Goal: Information Seeking & Learning: Check status

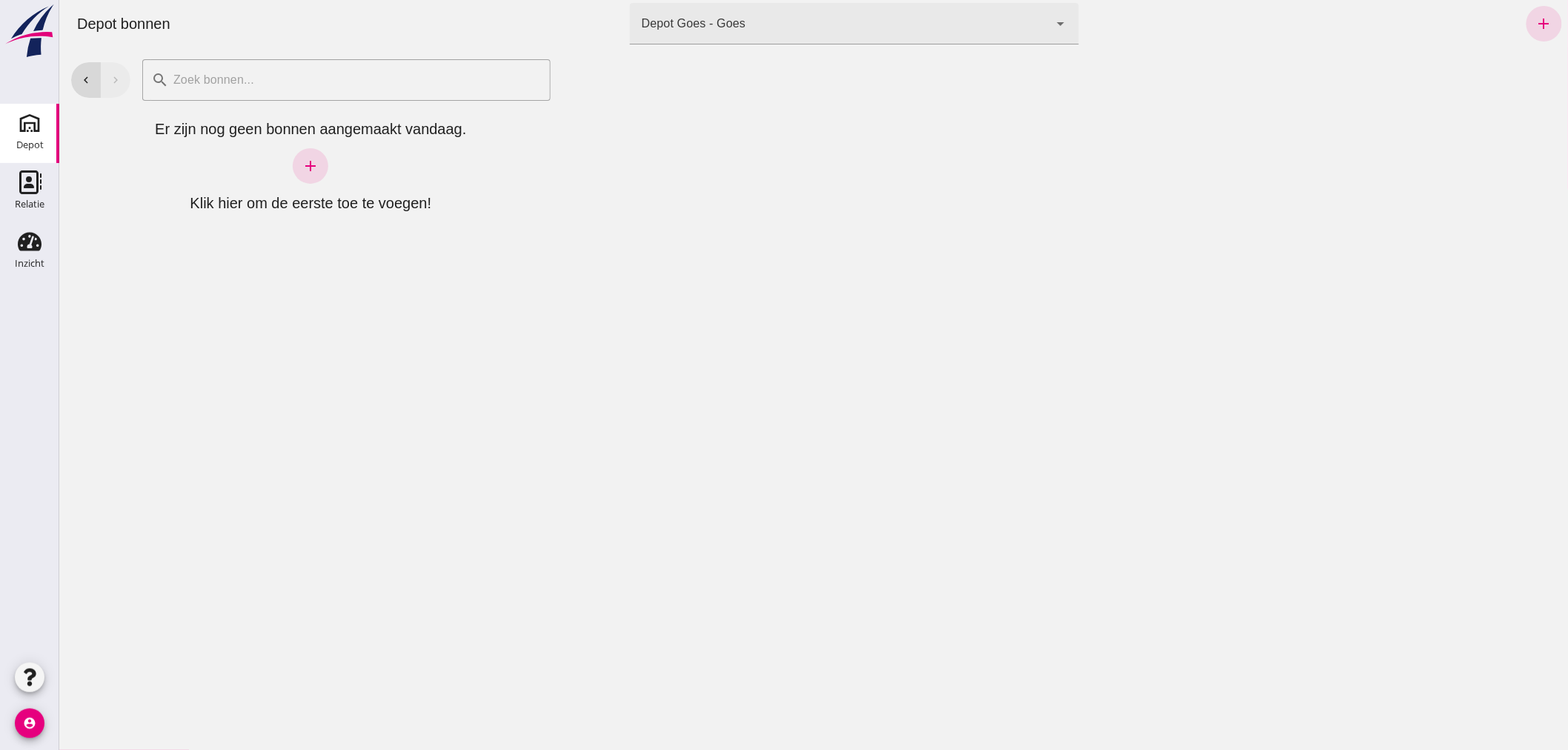
click div "Depot bonnen terminal Depot Goes - Goes 8d49d884-38cb-411c-a66c-fafb858bb749 ar…"
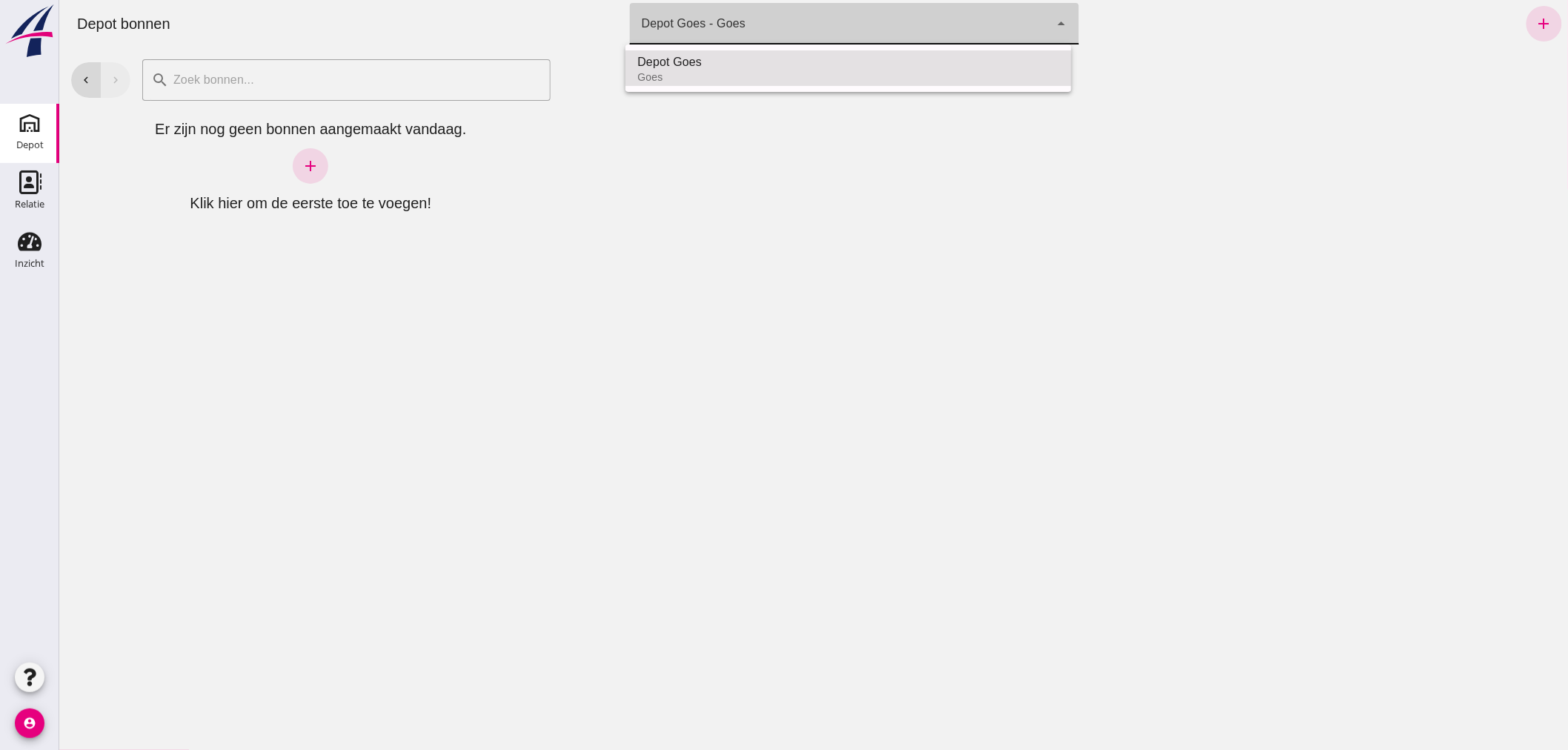
click div "Depot Goes - Goes 8d49d884-38cb-411c-a66c-fafb858bb749"
drag, startPoint x: 657, startPoint y: 295, endPoint x: 336, endPoint y: 333, distance: 323.2
click at [444, 312] on div "chevron_left chevron_right search cancel Er zijn nog geen bonnen aangemaakt van…" at bounding box center [813, 399] width 1509 height 703
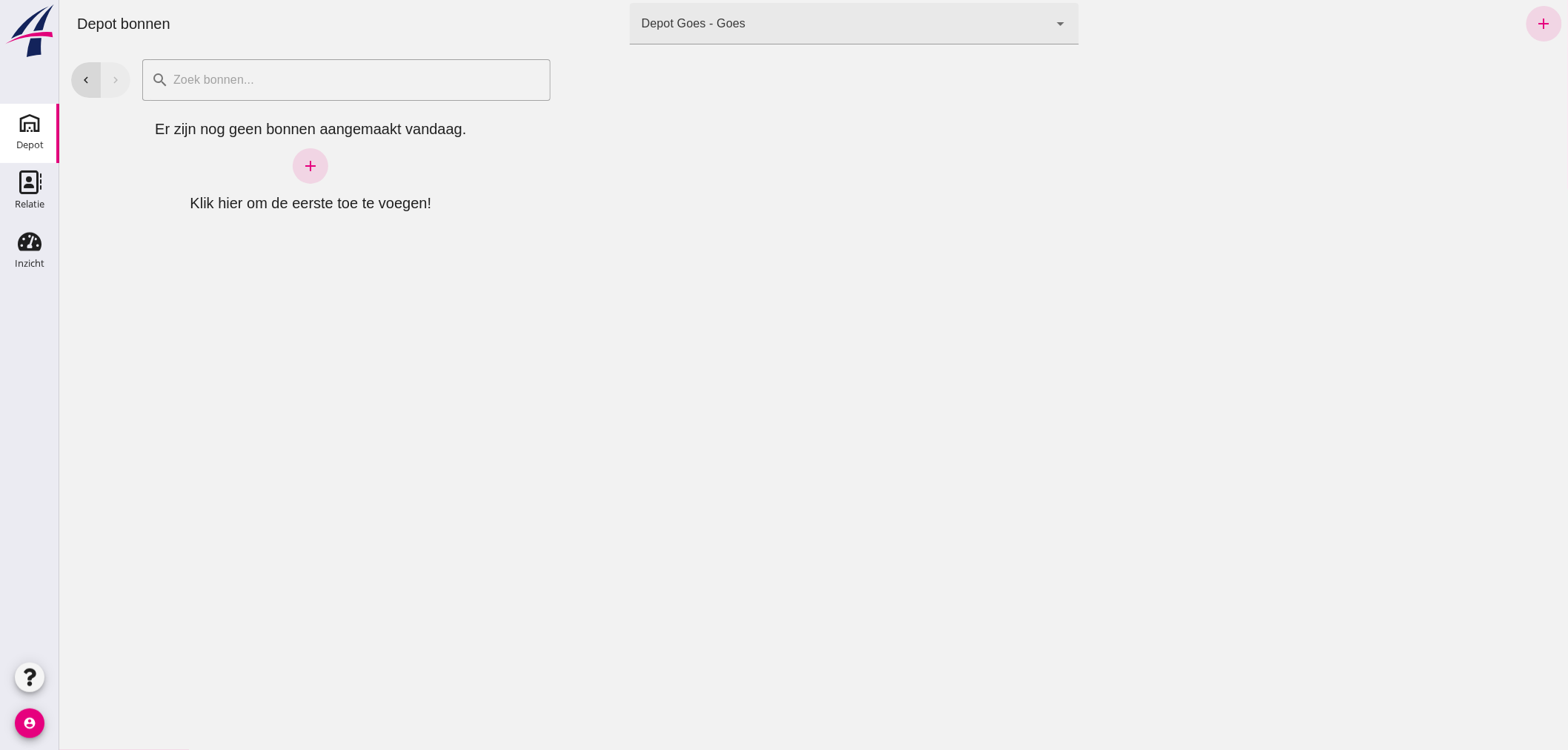
click at [28, 127] on icon "Depot" at bounding box center [30, 122] width 24 height 24
click at [22, 264] on div "Inzicht" at bounding box center [30, 264] width 30 height 10
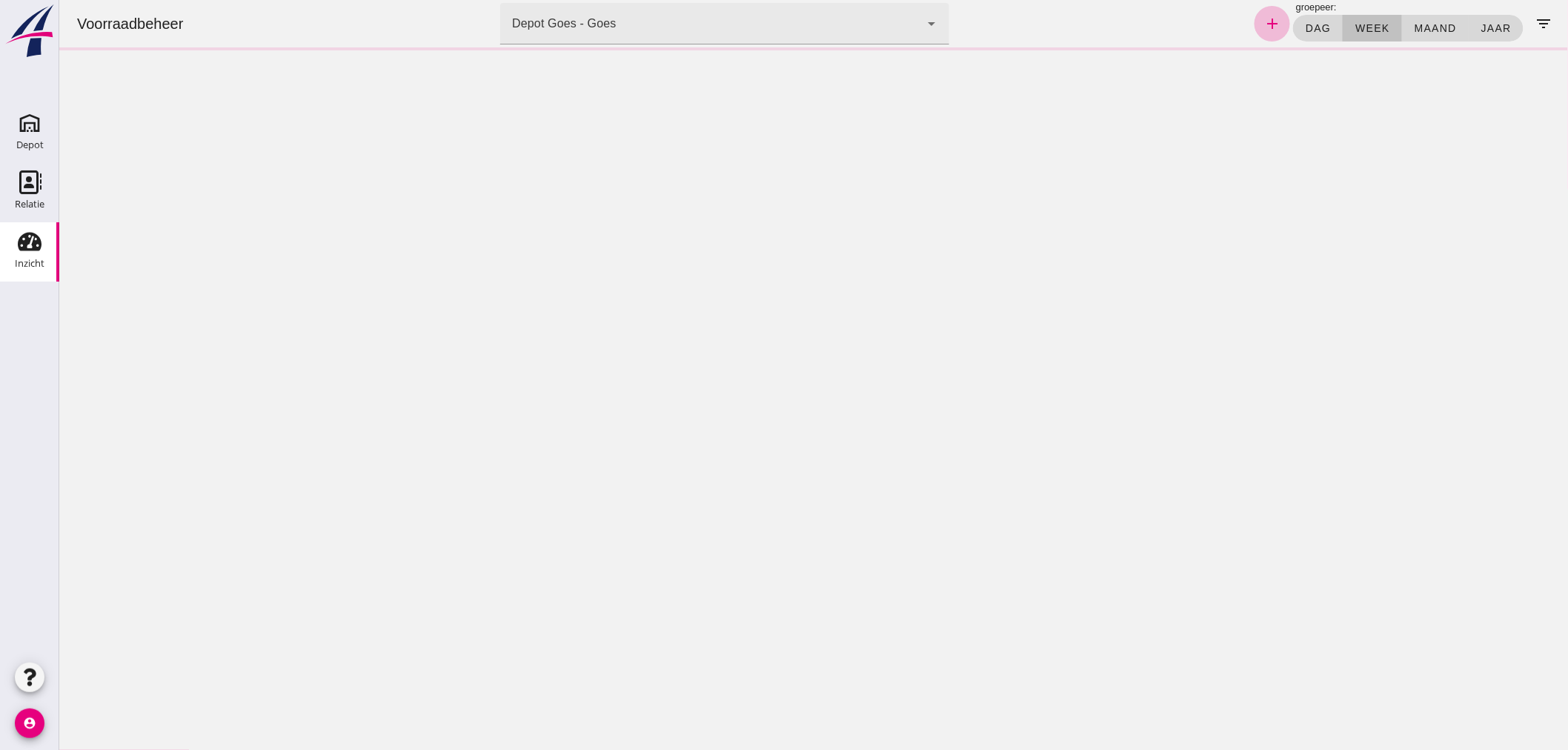
click div "Depot Goes - Goes 8d49d884-38cb-411c-a66c-fafb858bb749"
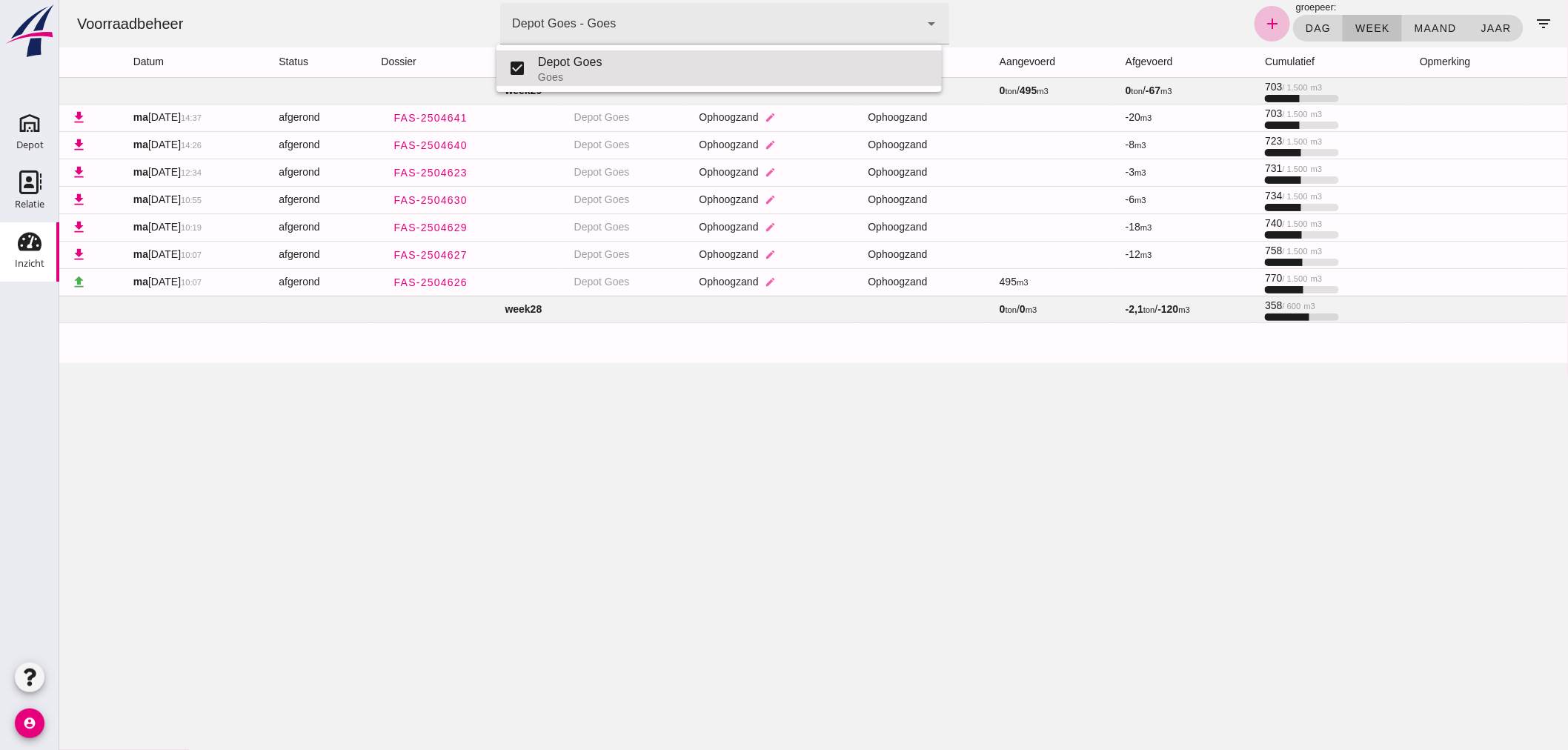
click at [749, 547] on div "Voorraadbeheer terminal Depot Goes - Goes 8d49d884-38cb-411c-a66c-fafb858bb749 …" at bounding box center [813, 375] width 1509 height 750
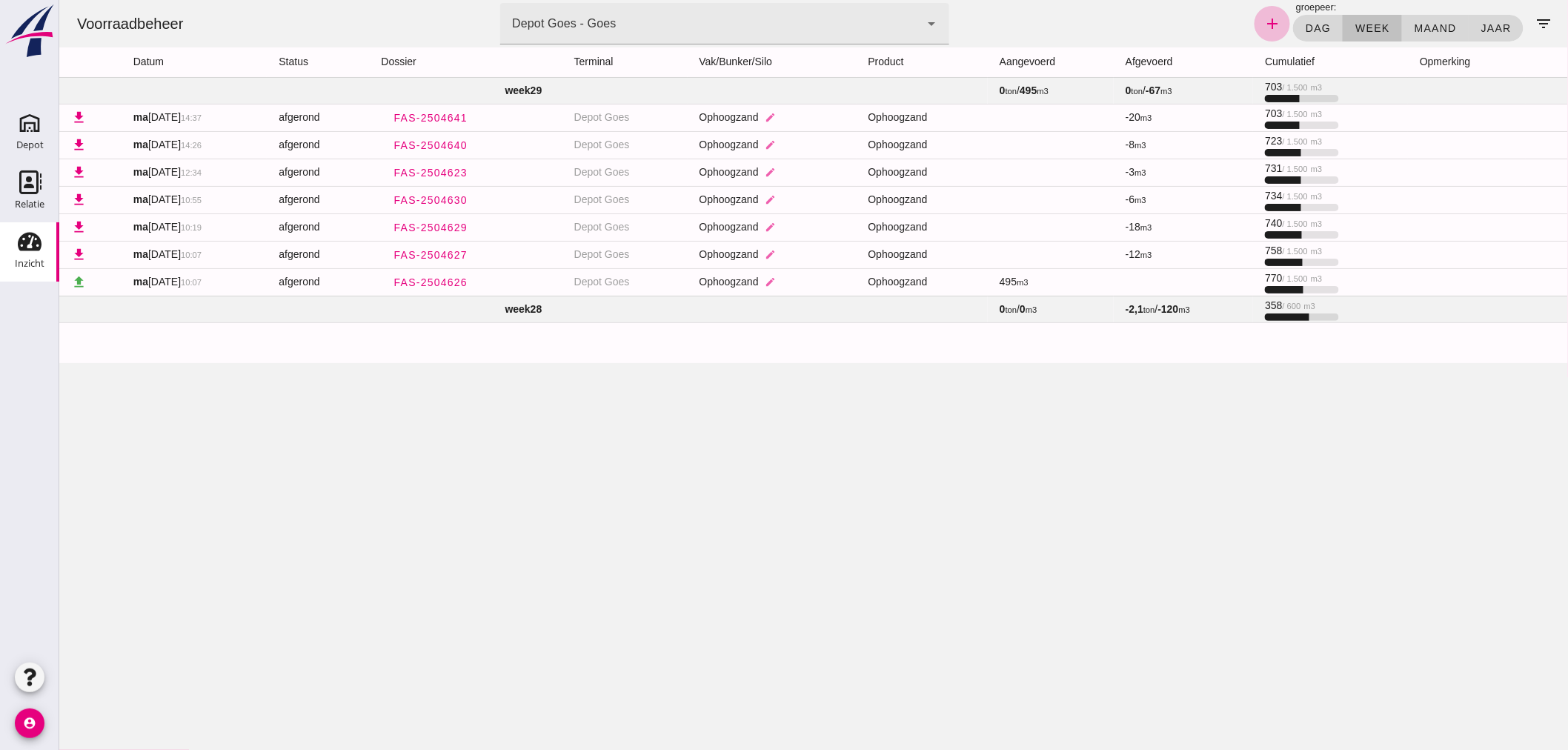
click icon "arrow_drop_down"
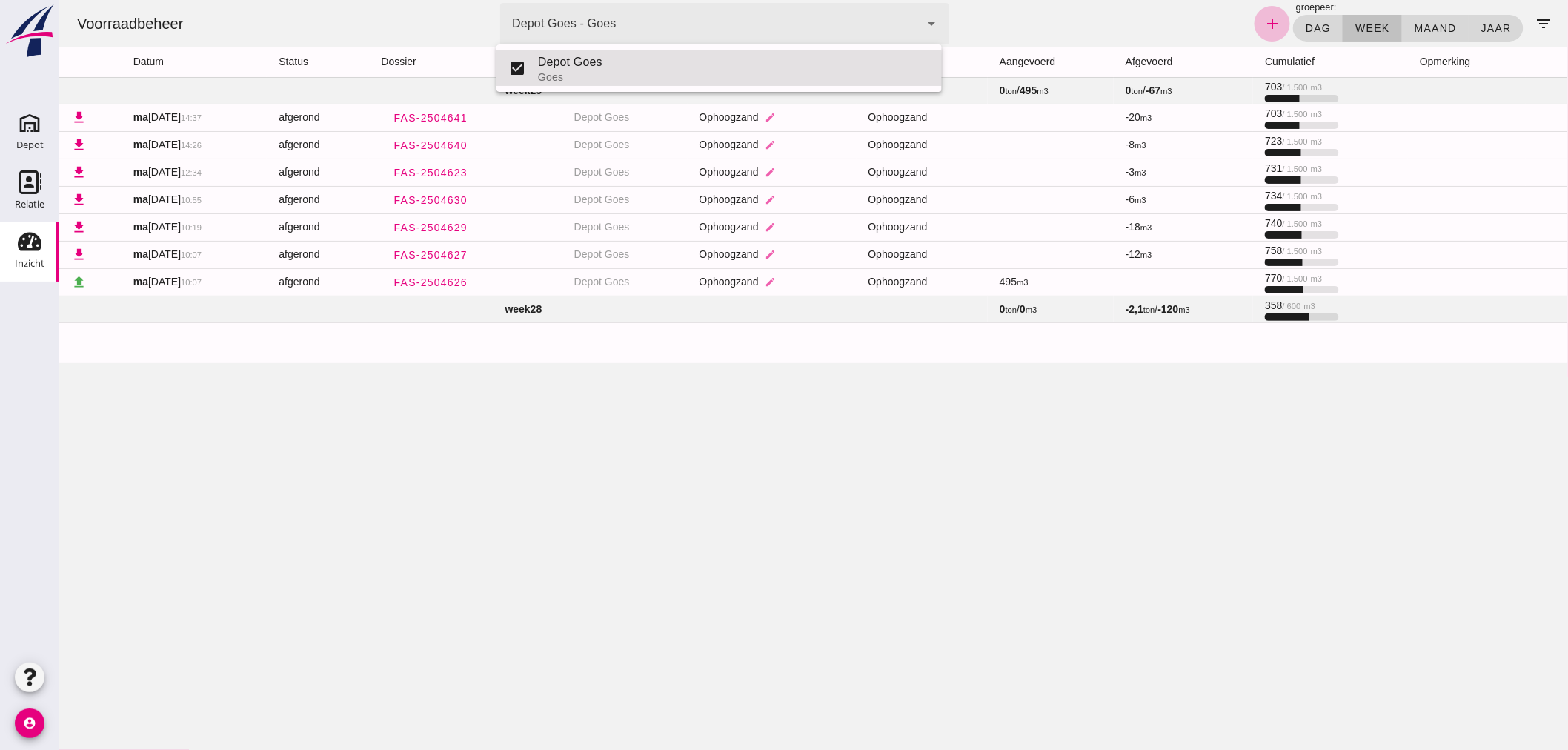
drag, startPoint x: 338, startPoint y: 580, endPoint x: 342, endPoint y: 553, distance: 27.3
click at [338, 581] on div "Voorraadbeheer terminal Depot Goes - Goes 8d49d884-38cb-411c-a66c-fafb858bb749 …" at bounding box center [813, 375] width 1509 height 750
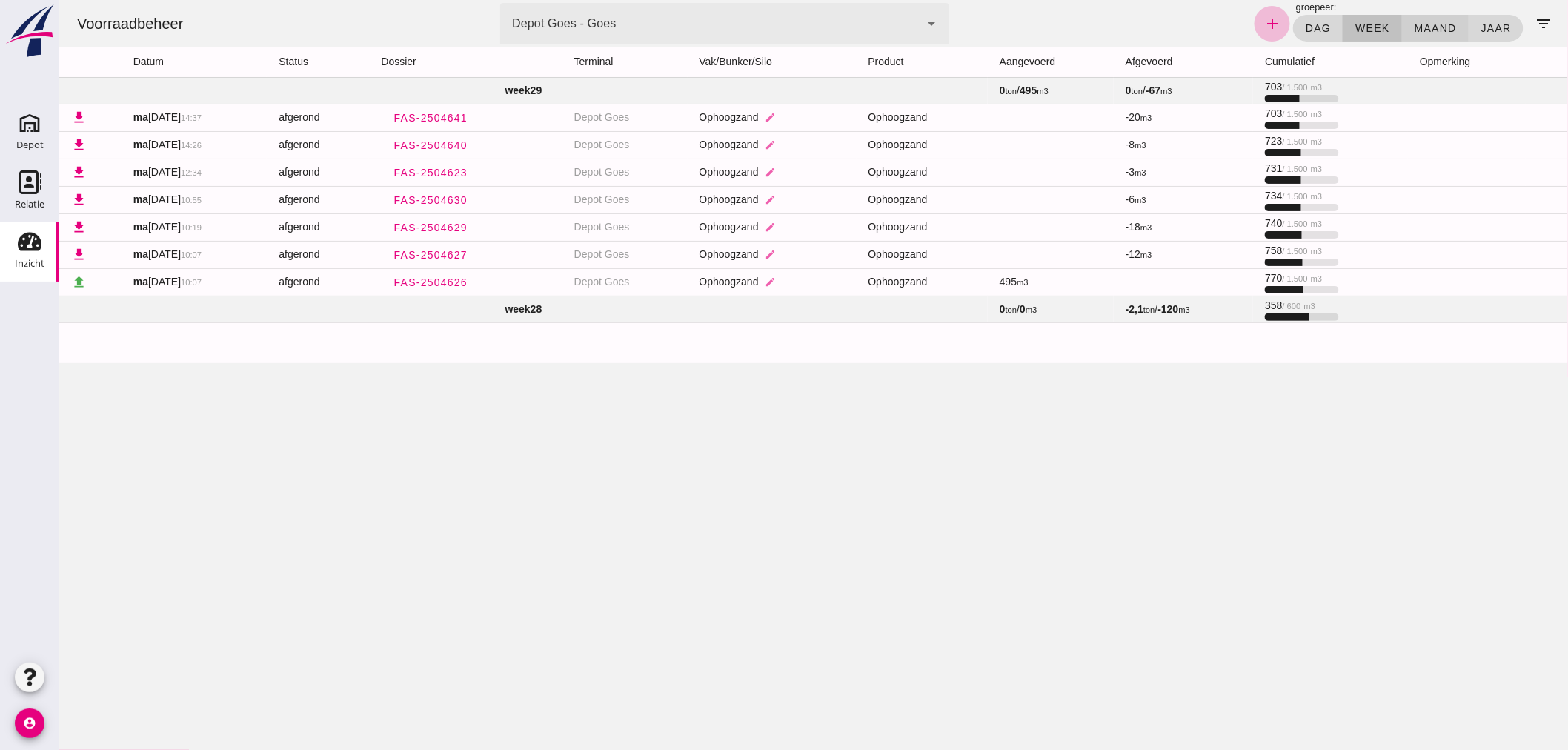
click span "maand"
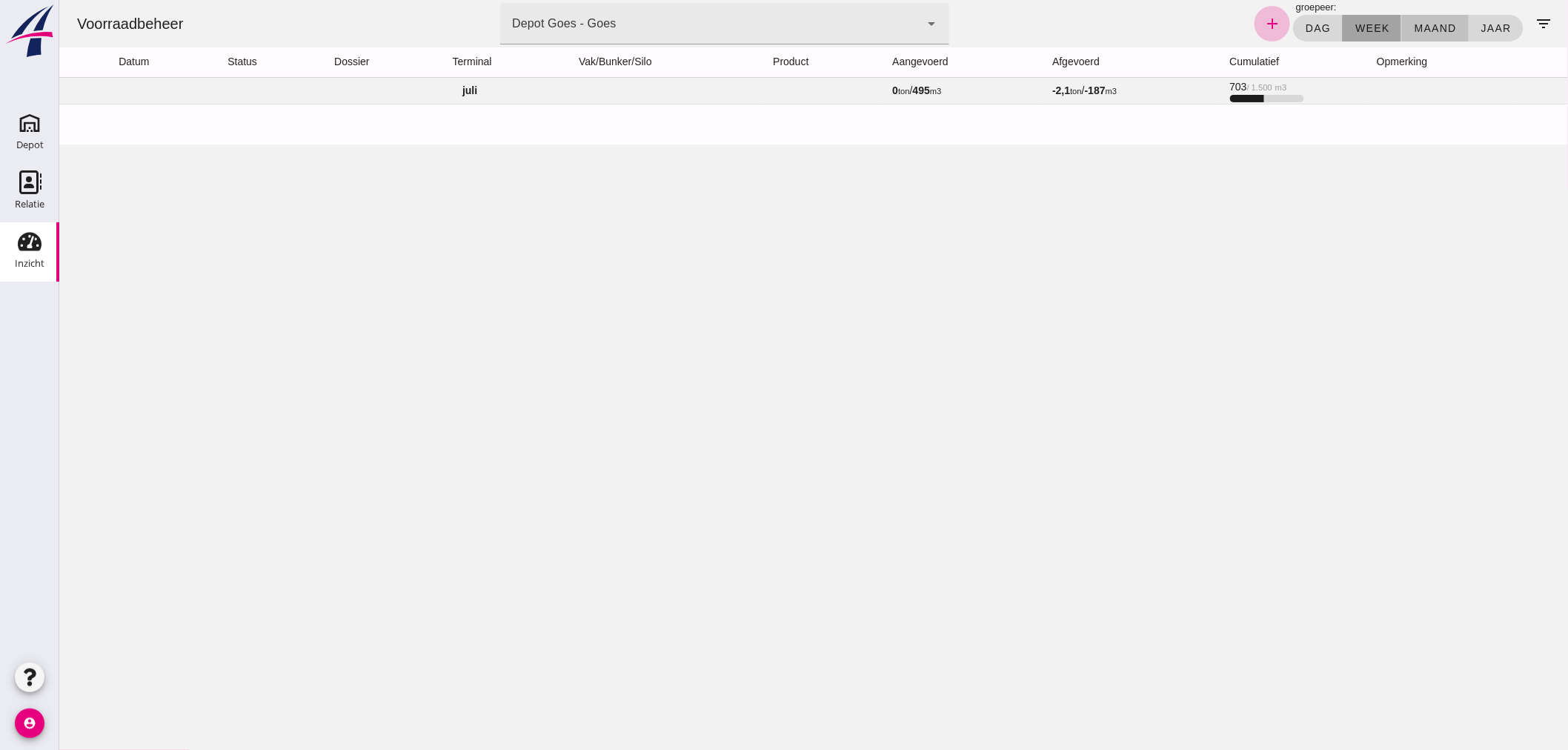
click button "week"
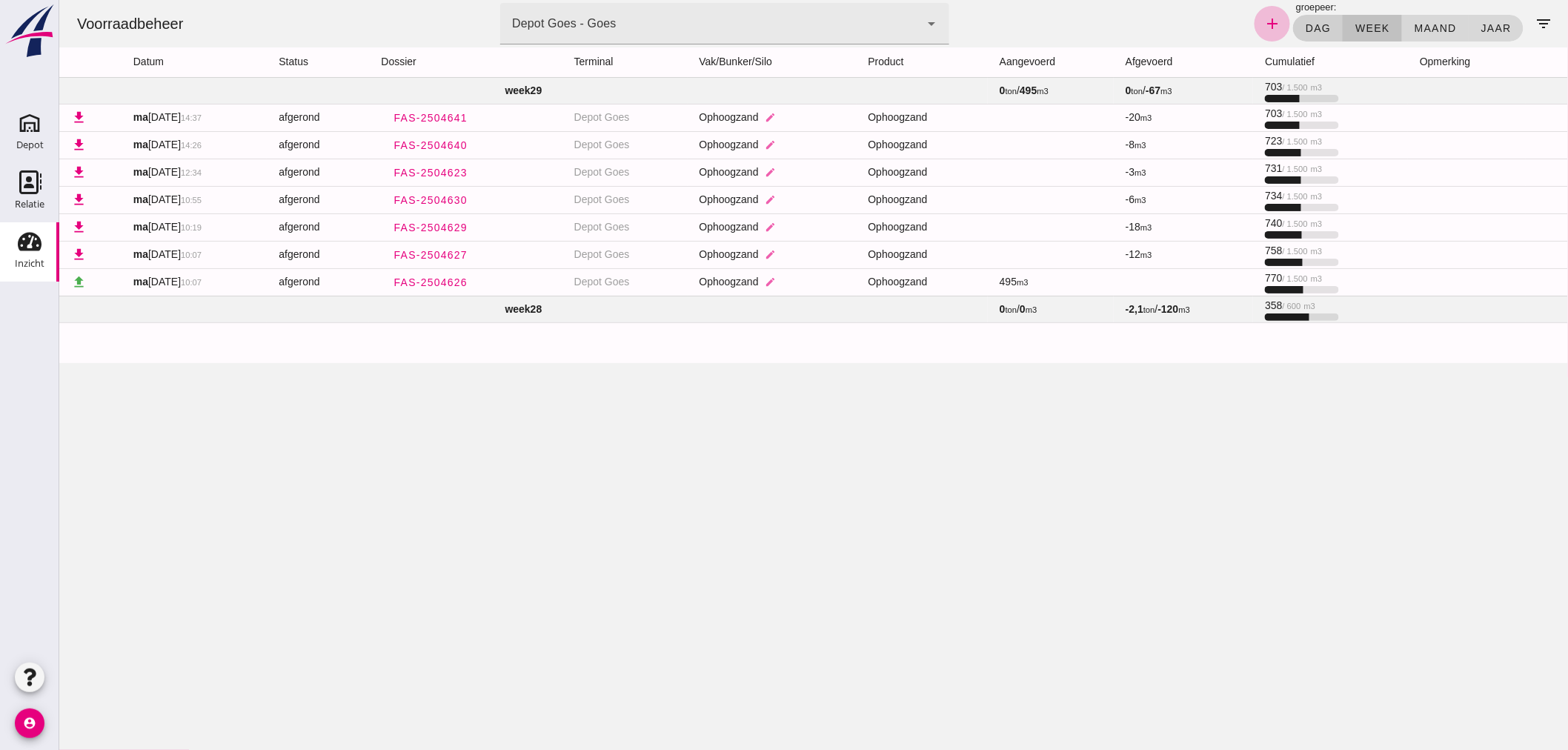
click span "dag"
click span "week"
click at [1535, 19] on icon "filter_list" at bounding box center [1543, 24] width 18 height 18
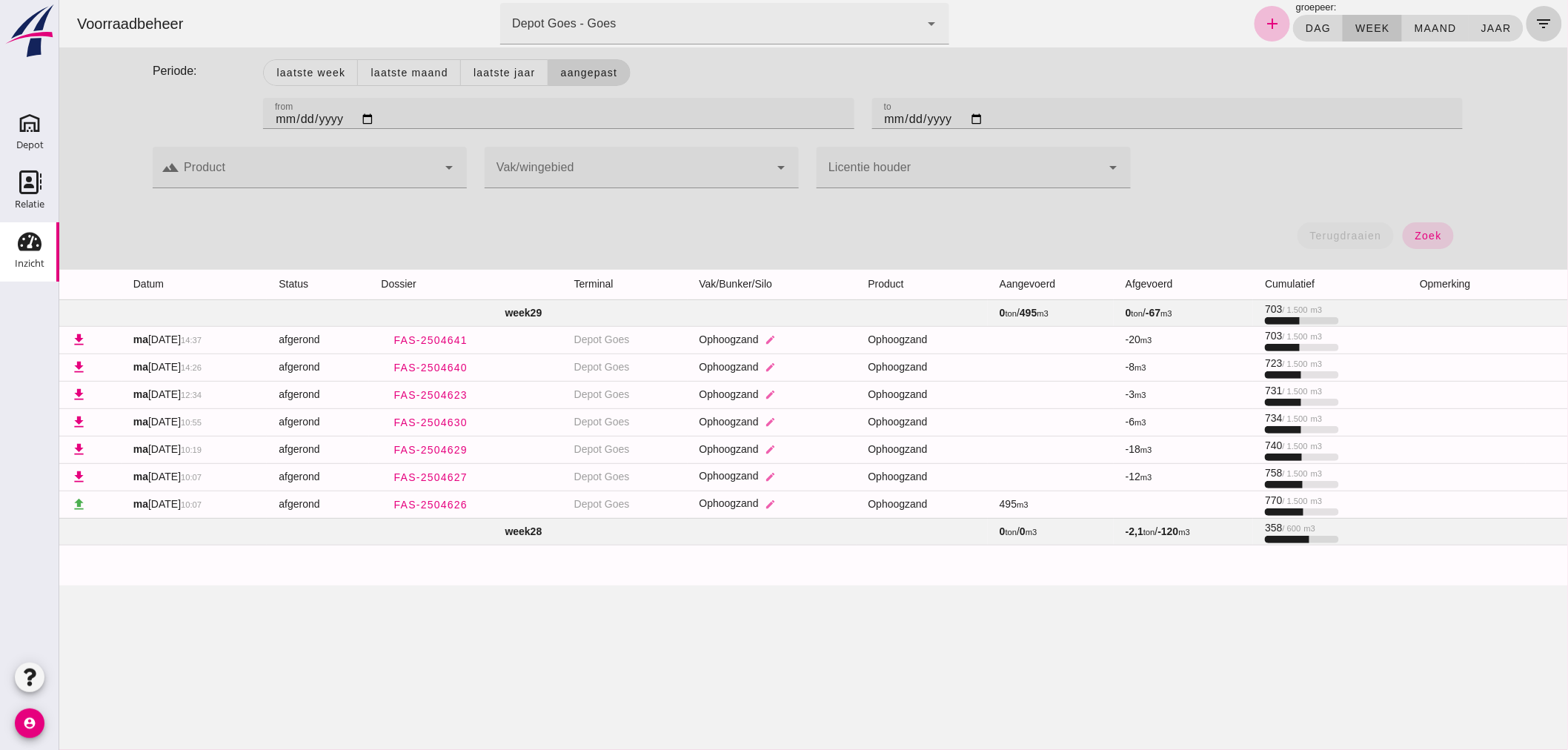
click at [1535, 23] on icon "filter_list" at bounding box center [1543, 24] width 18 height 18
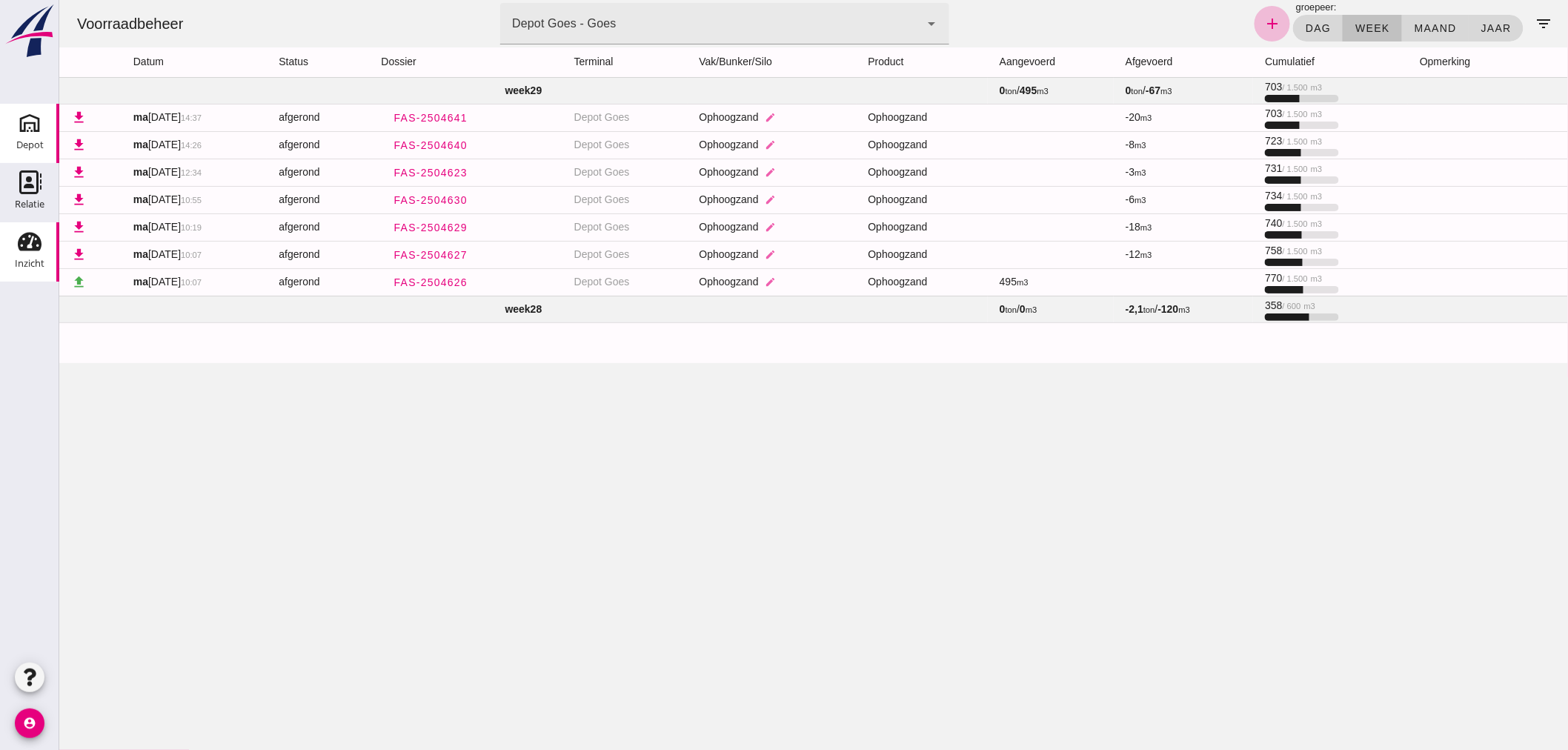
click at [32, 134] on link "[GEOGRAPHIC_DATA]" at bounding box center [30, 134] width 59 height 59
